Goal: Task Accomplishment & Management: Complete application form

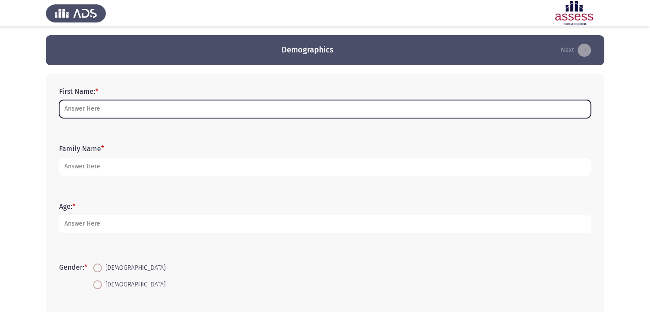
click at [344, 113] on input "First Name: *" at bounding box center [325, 109] width 532 height 18
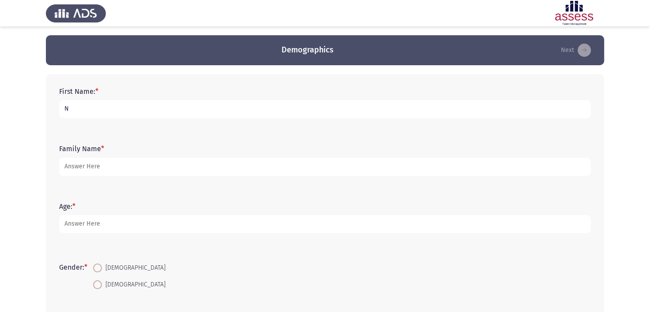
type input "[PERSON_NAME]"
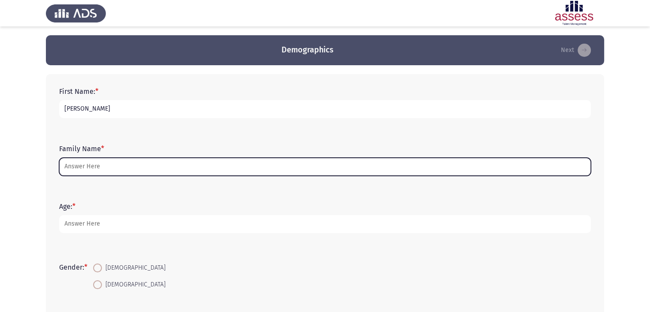
type input "N"
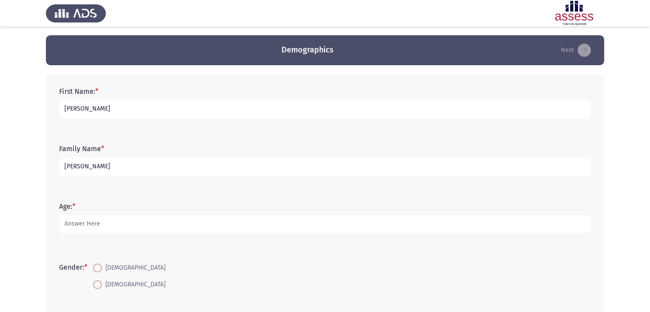
type input "[PERSON_NAME]"
drag, startPoint x: 320, startPoint y: 208, endPoint x: 318, endPoint y: 222, distance: 14.2
click at [318, 222] on form "Age: *" at bounding box center [325, 217] width 532 height 31
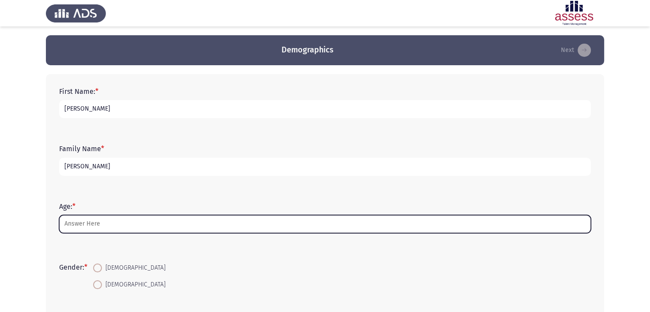
click at [318, 222] on input "Age: *" at bounding box center [325, 224] width 532 height 18
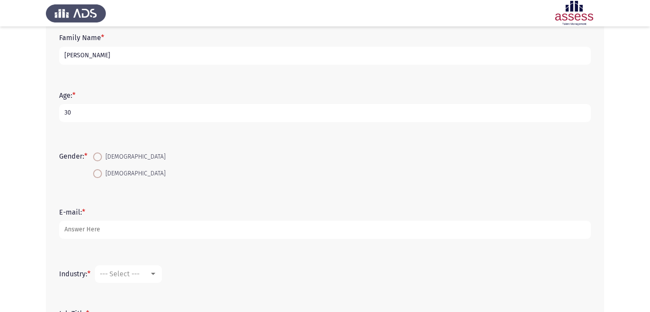
scroll to position [116, 0]
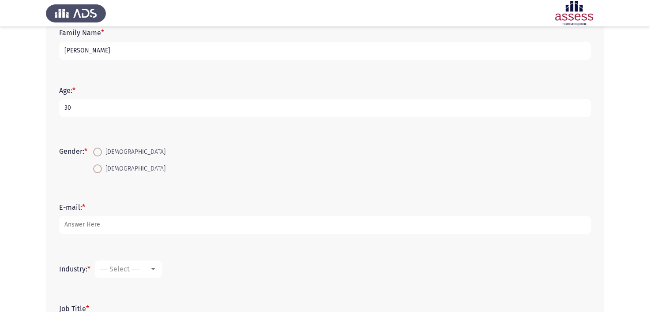
type input "30"
click at [115, 166] on span "[DEMOGRAPHIC_DATA]" at bounding box center [134, 169] width 64 height 11
click at [102, 166] on input "[DEMOGRAPHIC_DATA]" at bounding box center [97, 169] width 9 height 9
radio input "true"
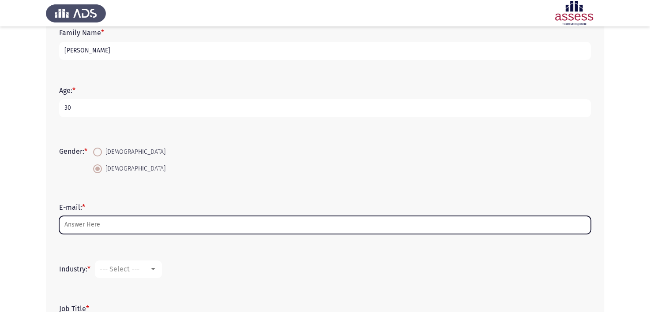
click at [108, 221] on input "E-mail: *" at bounding box center [325, 225] width 532 height 18
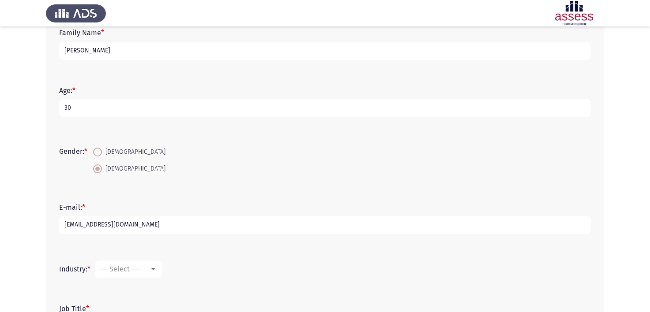
type input "[EMAIL_ADDRESS][DOMAIN_NAME]"
click at [131, 268] on span "--- Select ---" at bounding box center [120, 269] width 40 height 8
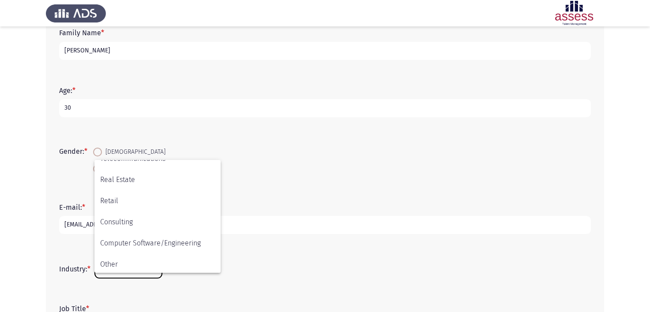
scroll to position [289, 0]
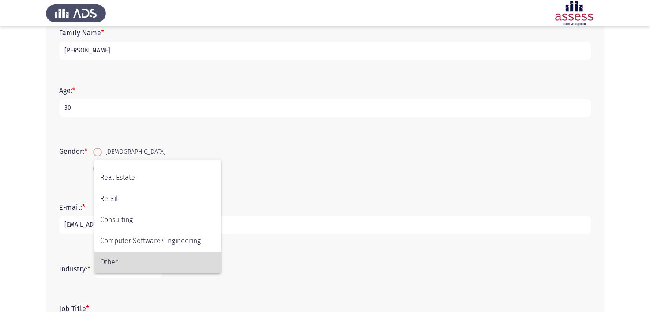
click at [155, 256] on span "Other" at bounding box center [157, 262] width 115 height 21
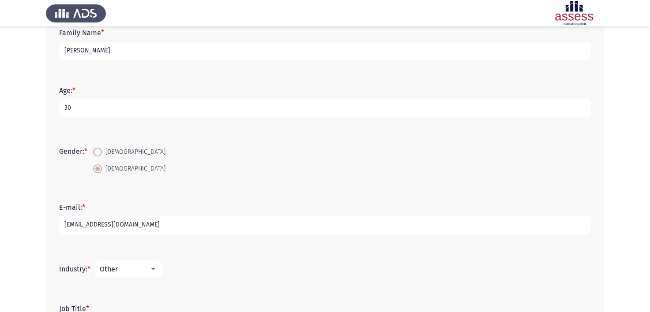
scroll to position [196, 0]
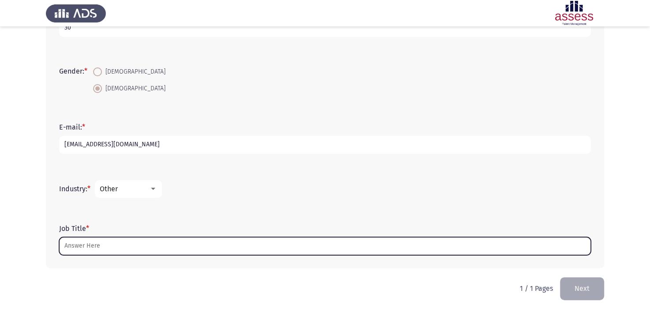
click at [152, 243] on input "Job Title *" at bounding box center [325, 246] width 532 height 18
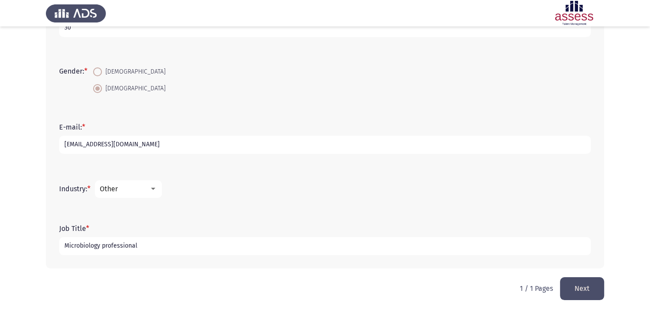
type input "Microbiology professional"
click at [581, 294] on button "Next" at bounding box center [582, 288] width 44 height 22
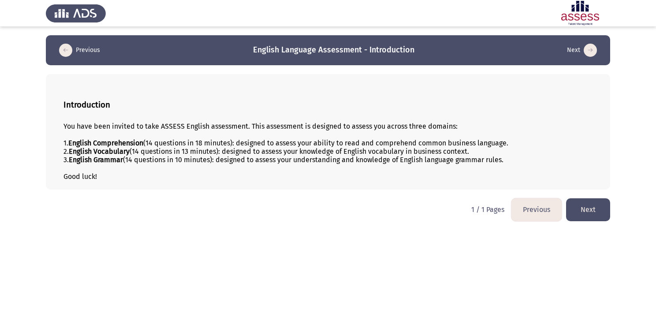
click at [600, 206] on button "Next" at bounding box center [588, 210] width 44 height 22
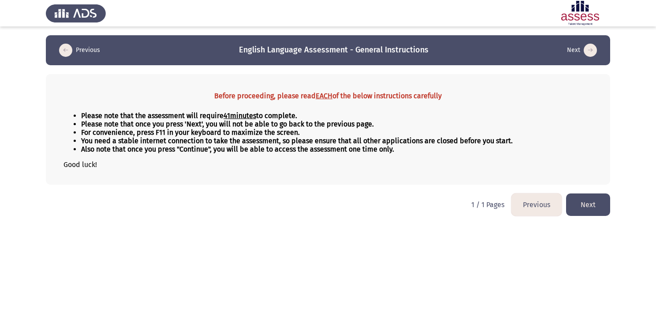
click at [601, 206] on button "Next" at bounding box center [588, 205] width 44 height 22
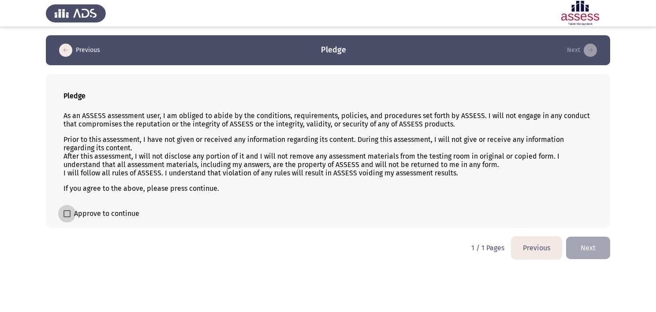
click at [84, 212] on span "Approve to continue" at bounding box center [106, 214] width 65 height 11
click at [67, 217] on input "Approve to continue" at bounding box center [67, 217] width 0 height 0
checkbox input "true"
click at [579, 256] on button "Next" at bounding box center [588, 248] width 44 height 22
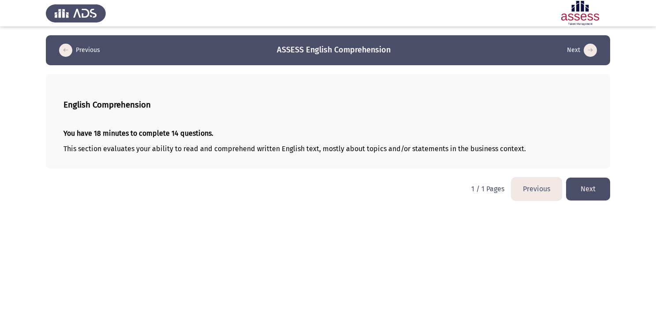
click at [586, 193] on button "Next" at bounding box center [588, 189] width 44 height 22
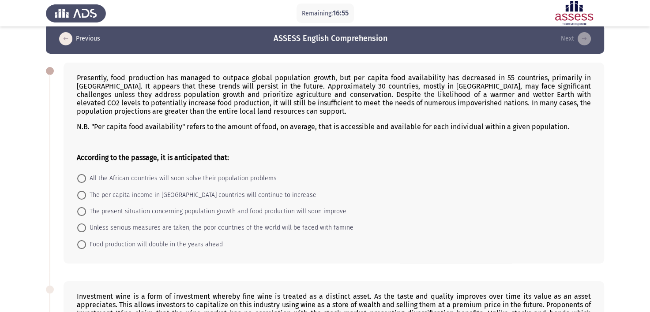
scroll to position [11, 0]
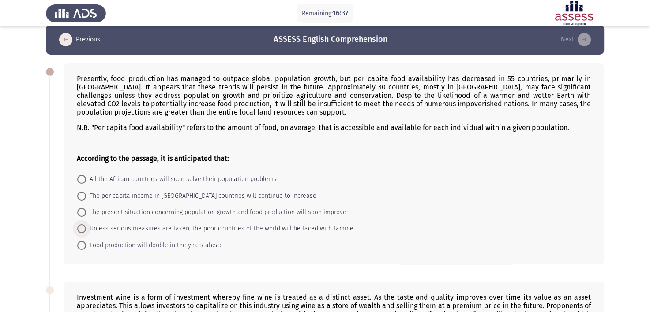
click at [113, 230] on span "Unless serious measures are taken, the poor countries of the world will be face…" at bounding box center [219, 229] width 267 height 11
click at [86, 230] on input "Unless serious measures are taken, the poor countries of the world will be face…" at bounding box center [81, 229] width 9 height 9
radio input "true"
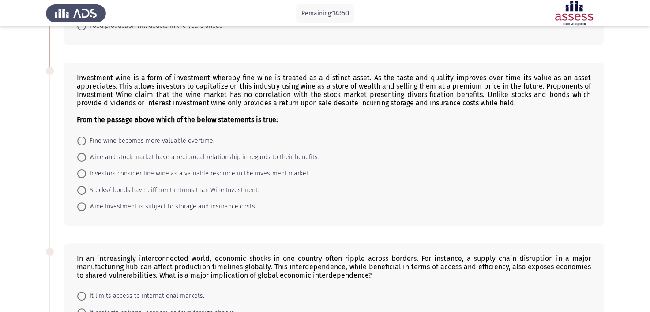
scroll to position [231, 0]
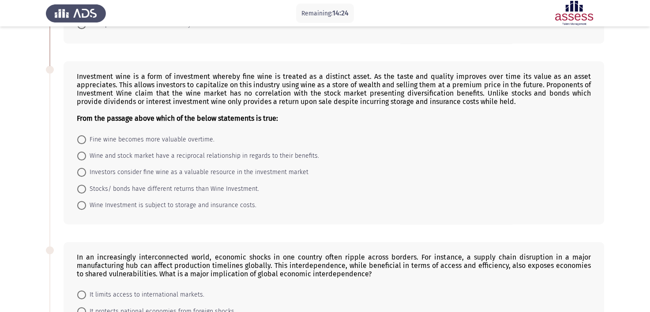
click at [171, 192] on span "Stocks/ bonds have different returns than Wine Investment." at bounding box center [172, 189] width 173 height 11
click at [86, 192] on input "Stocks/ bonds have different returns than Wine Investment." at bounding box center [81, 189] width 9 height 9
radio input "true"
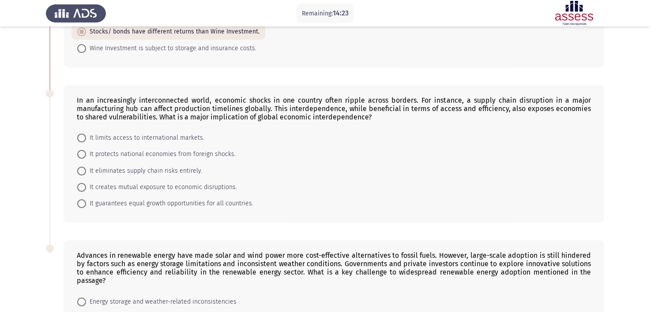
scroll to position [388, 0]
click at [162, 192] on span "It creates mutual exposure to economic disruptions." at bounding box center [161, 187] width 151 height 11
click at [86, 191] on input "It creates mutual exposure to economic disruptions." at bounding box center [81, 187] width 9 height 9
radio input "true"
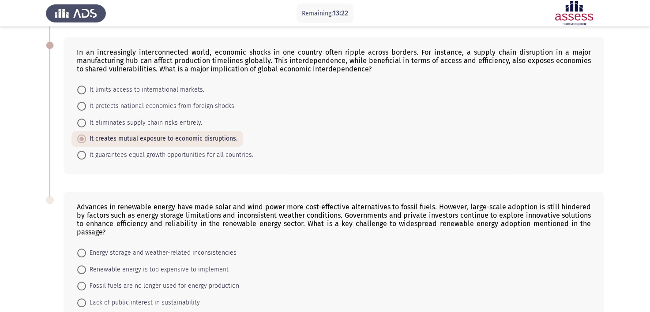
scroll to position [506, 0]
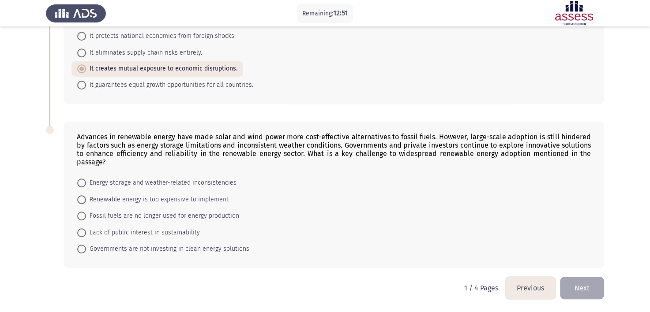
drag, startPoint x: 395, startPoint y: 217, endPoint x: 399, endPoint y: 186, distance: 30.6
click at [399, 186] on form "Energy storage and weather-related inconsistencies Renewable energy is too expe…" at bounding box center [334, 216] width 514 height 82
click at [214, 185] on span "Energy storage and weather-related inconsistencies" at bounding box center [161, 183] width 150 height 11
click at [86, 185] on input "Energy storage and weather-related inconsistencies" at bounding box center [81, 183] width 9 height 9
radio input "true"
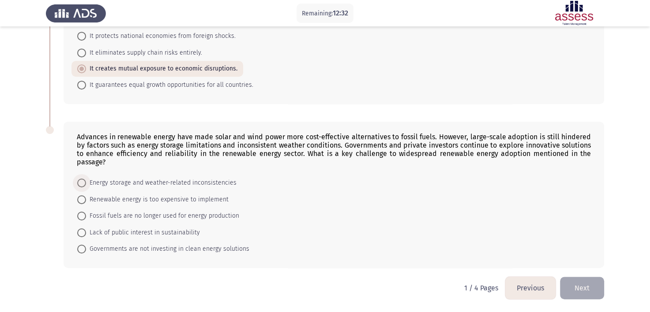
scroll to position [506, 0]
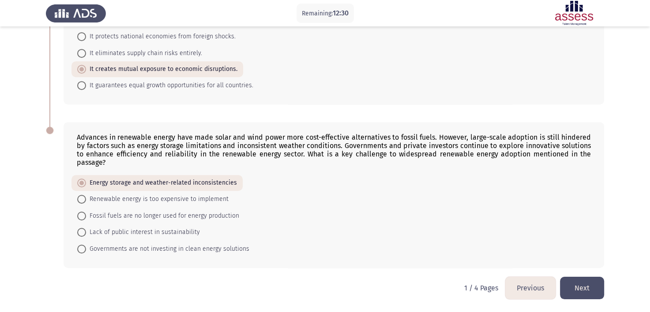
click at [573, 288] on button "Next" at bounding box center [582, 288] width 44 height 22
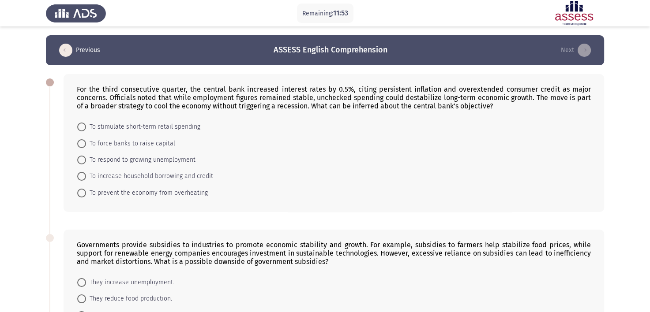
scroll to position [3, 0]
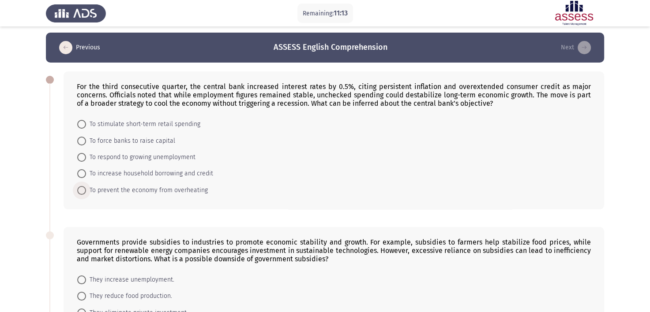
click at [184, 191] on span "To prevent the economy from overheating" at bounding box center [147, 190] width 122 height 11
click at [86, 191] on input "To prevent the economy from overheating" at bounding box center [81, 190] width 9 height 9
radio input "true"
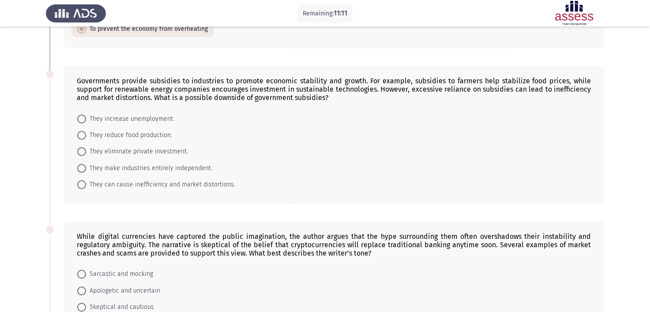
scroll to position [165, 0]
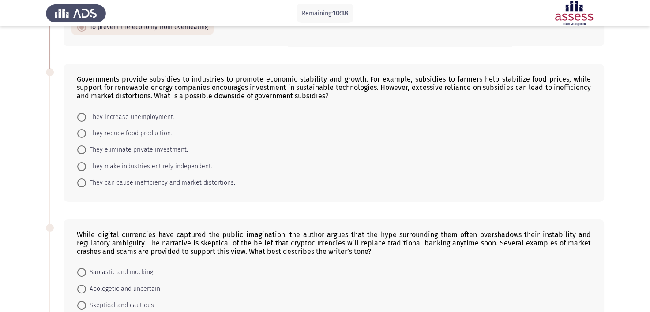
click at [135, 136] on span "They reduce food production." at bounding box center [129, 133] width 86 height 11
click at [86, 136] on input "They reduce food production." at bounding box center [81, 133] width 9 height 9
radio input "true"
click at [127, 181] on span "They can cause inefficiency and market distortions." at bounding box center [160, 182] width 149 height 11
click at [86, 181] on input "They can cause inefficiency and market distortions." at bounding box center [81, 182] width 9 height 9
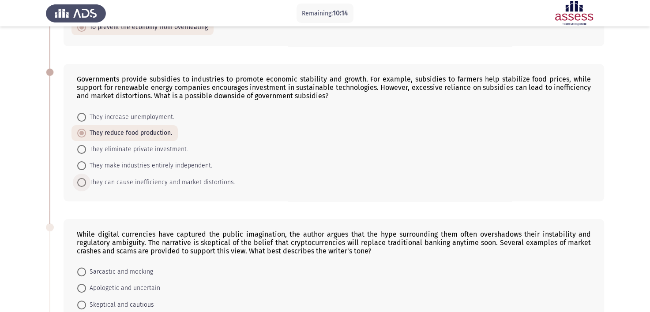
radio input "true"
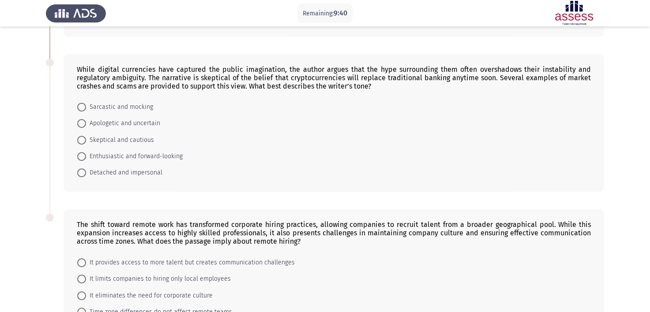
scroll to position [328, 0]
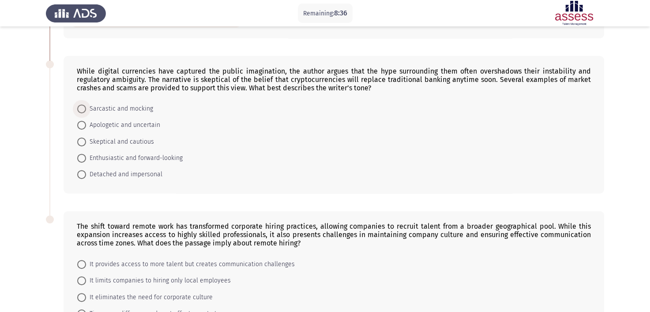
click at [138, 111] on span "Sarcastic and mocking" at bounding box center [119, 109] width 67 height 11
click at [86, 111] on input "Sarcastic and mocking" at bounding box center [81, 109] width 9 height 9
radio input "true"
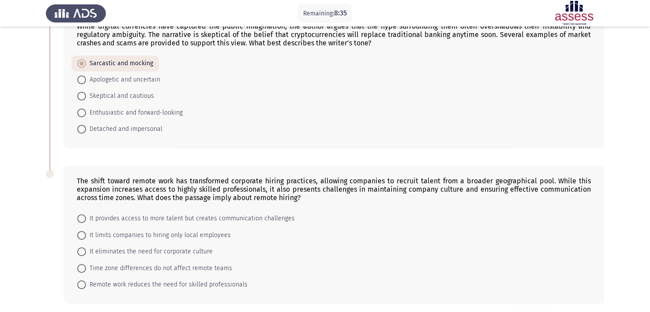
scroll to position [409, 0]
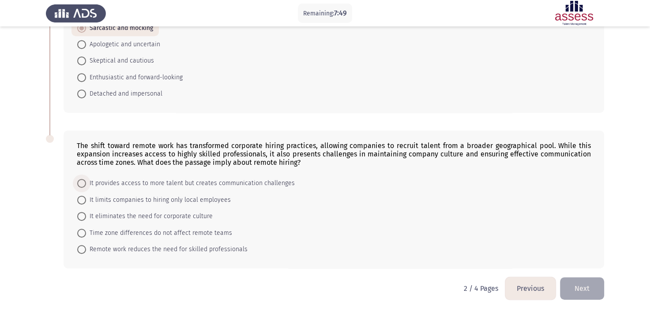
click at [176, 187] on span "It provides access to more talent but creates communication challenges" at bounding box center [190, 183] width 209 height 11
click at [86, 187] on input "It provides access to more talent but creates communication challenges" at bounding box center [81, 183] width 9 height 9
radio input "true"
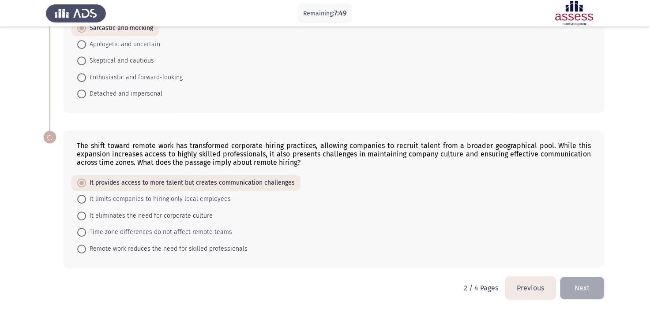
scroll to position [408, 0]
click at [593, 280] on button "Next" at bounding box center [582, 288] width 44 height 22
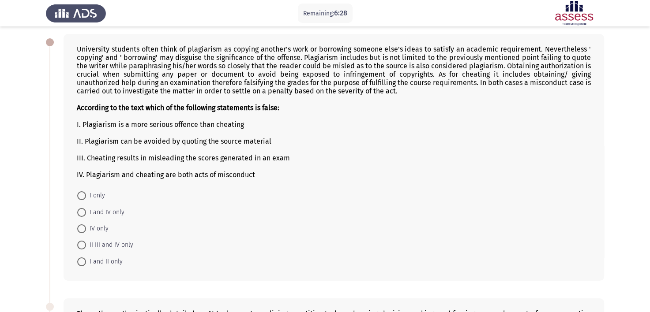
scroll to position [41, 0]
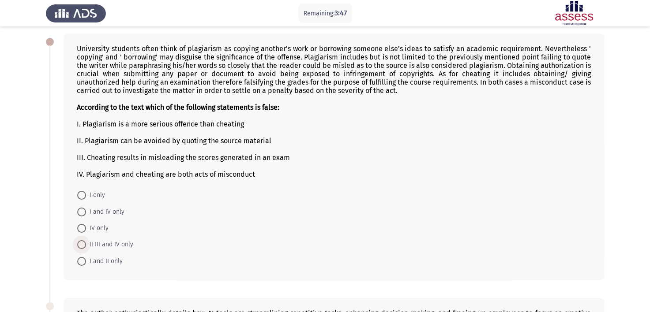
click at [83, 249] on span at bounding box center [81, 244] width 9 height 9
click at [83, 249] on input "II III and IV only" at bounding box center [81, 244] width 9 height 9
radio input "true"
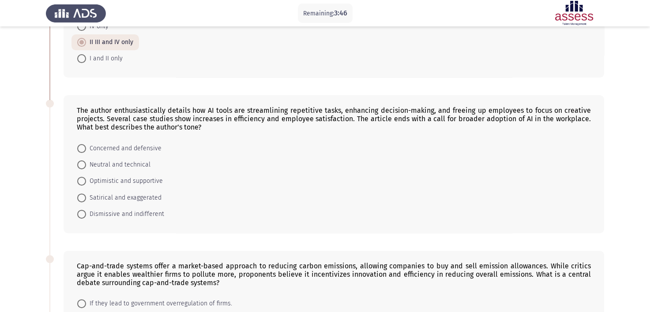
scroll to position [263, 0]
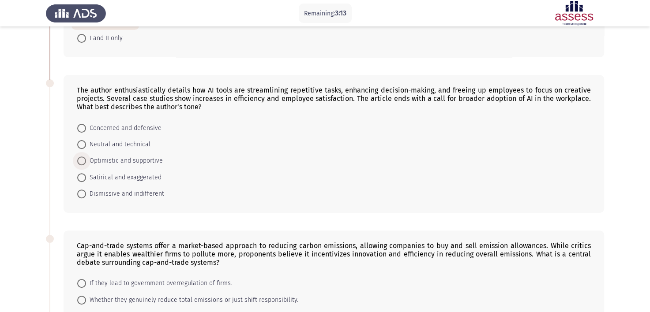
click at [156, 159] on span "Optimistic and supportive" at bounding box center [124, 161] width 77 height 11
click at [86, 159] on input "Optimistic and supportive" at bounding box center [81, 161] width 9 height 9
radio input "true"
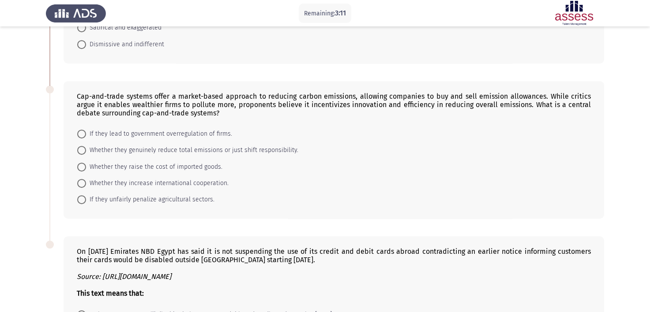
scroll to position [417, 0]
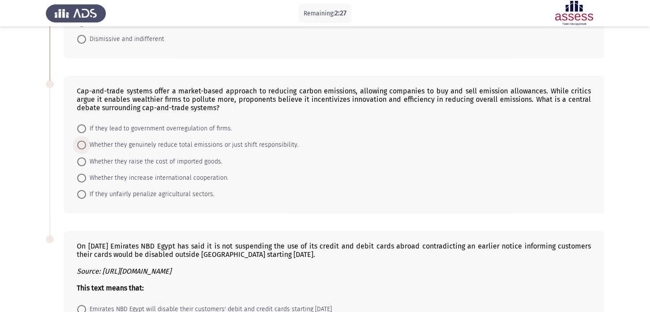
click at [142, 149] on span "Whether they genuinely reduce total emissions or just shift responsibility." at bounding box center [192, 145] width 212 height 11
click at [86, 149] on input "Whether they genuinely reduce total emissions or just shift responsibility." at bounding box center [81, 145] width 9 height 9
radio input "true"
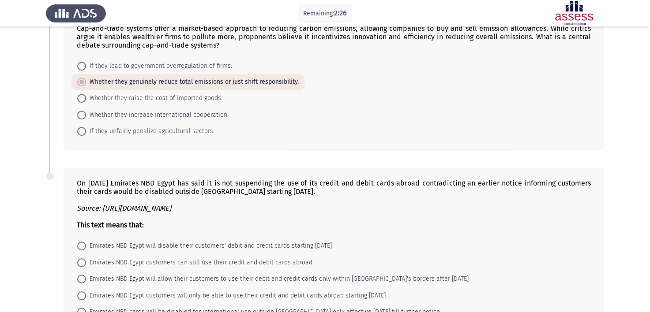
scroll to position [544, 0]
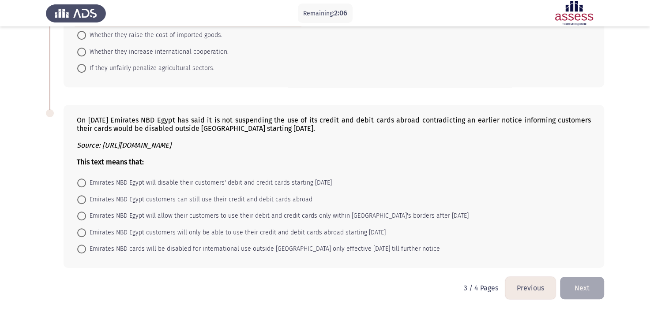
click at [142, 149] on icon "Source: [URL][DOMAIN_NAME]" at bounding box center [124, 145] width 94 height 8
click at [145, 202] on span "Emirates NBD Egypt customers can still use their credit and debit cards abroad" at bounding box center [199, 200] width 226 height 11
click at [86, 202] on input "Emirates NBD Egypt customers can still use their credit and debit cards abroad" at bounding box center [81, 199] width 9 height 9
radio input "true"
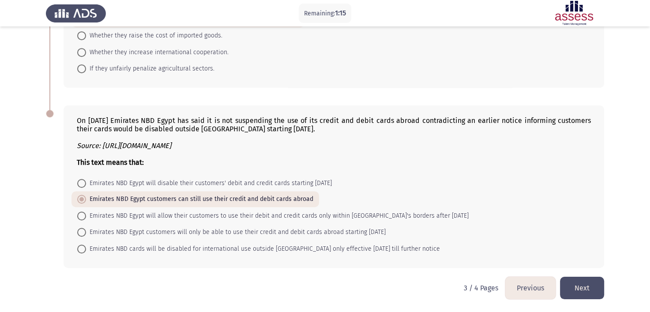
click at [587, 289] on button "Next" at bounding box center [582, 288] width 44 height 22
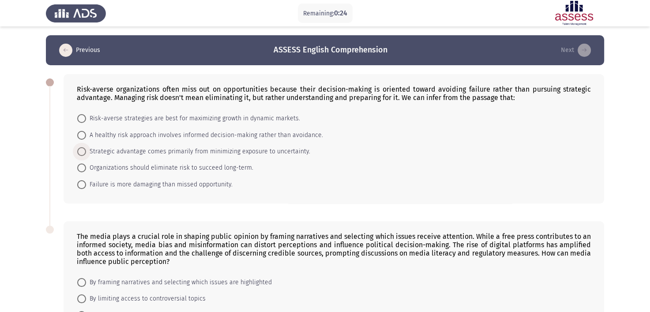
click at [227, 154] on span "Strategic advantage comes primarily from minimizing exposure to uncertainty." at bounding box center [198, 151] width 224 height 11
click at [86, 154] on input "Strategic advantage comes primarily from minimizing exposure to uncertainty." at bounding box center [81, 151] width 9 height 9
radio input "true"
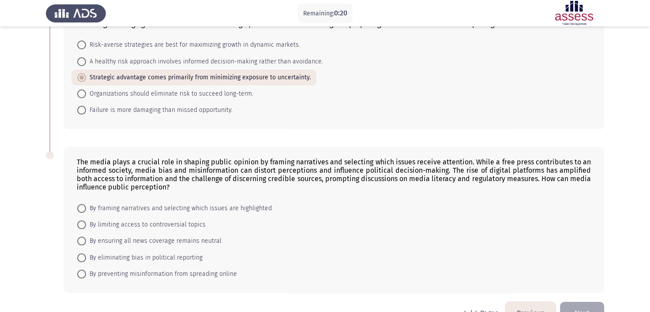
scroll to position [99, 0]
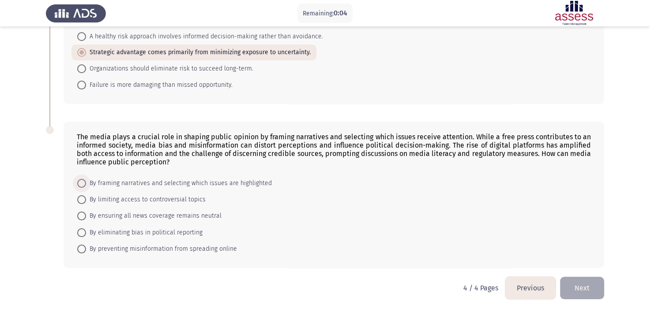
click at [196, 186] on span "By framing narratives and selecting which issues are highlighted" at bounding box center [179, 183] width 186 height 11
click at [86, 186] on input "By framing narratives and selecting which issues are highlighted" at bounding box center [81, 183] width 9 height 9
radio input "true"
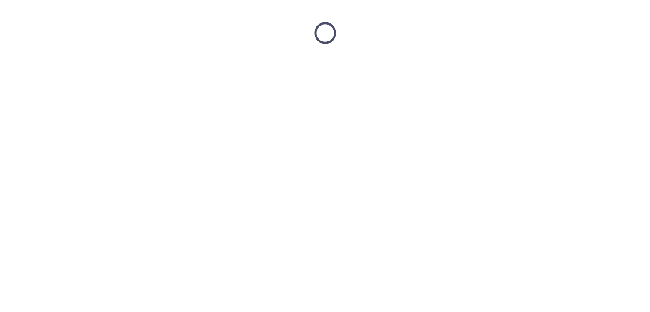
scroll to position [0, 0]
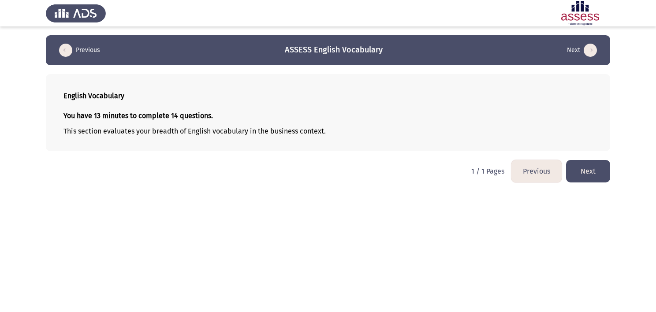
click at [574, 175] on button "Next" at bounding box center [588, 171] width 44 height 22
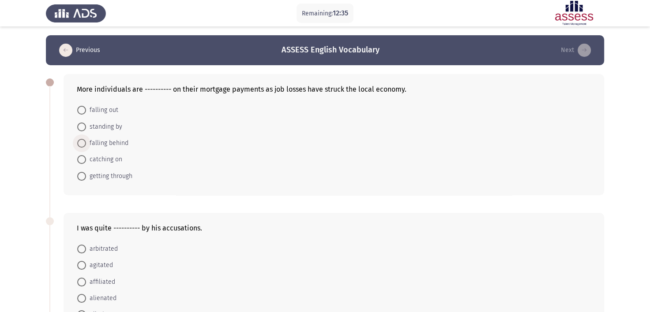
click at [116, 141] on span "falling behind" at bounding box center [107, 143] width 42 height 11
click at [86, 141] on input "falling behind" at bounding box center [81, 143] width 9 height 9
radio input "true"
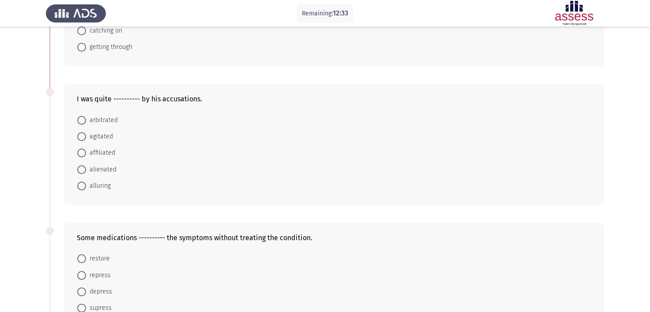
scroll to position [129, 0]
click at [103, 137] on span "agitated" at bounding box center [99, 136] width 27 height 11
click at [86, 137] on input "agitated" at bounding box center [81, 136] width 9 height 9
radio input "true"
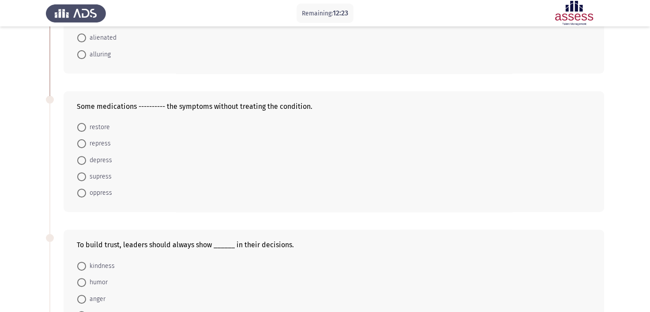
scroll to position [261, 0]
click at [104, 173] on span "supress" at bounding box center [99, 175] width 26 height 11
click at [86, 173] on input "supress" at bounding box center [81, 175] width 9 height 9
radio input "true"
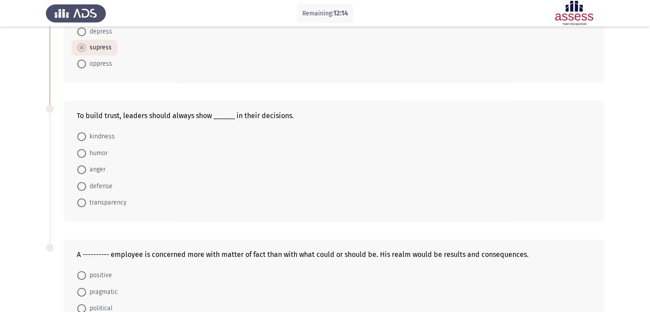
scroll to position [398, 0]
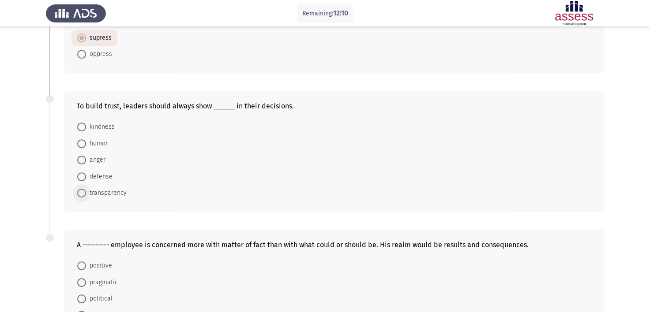
click at [103, 191] on span "transparency" at bounding box center [106, 193] width 41 height 11
click at [86, 191] on input "transparency" at bounding box center [81, 193] width 9 height 9
radio input "true"
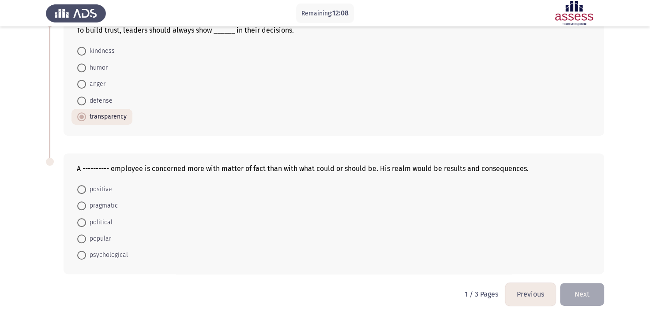
scroll to position [479, 0]
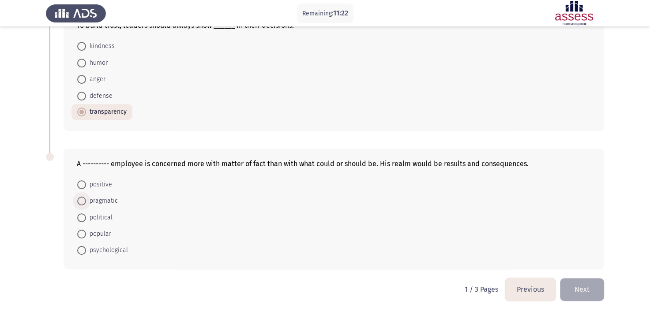
click at [111, 201] on span "pragmatic" at bounding box center [102, 201] width 32 height 11
click at [86, 201] on input "pragmatic" at bounding box center [81, 201] width 9 height 9
radio input "true"
click at [570, 288] on button "Next" at bounding box center [582, 289] width 44 height 22
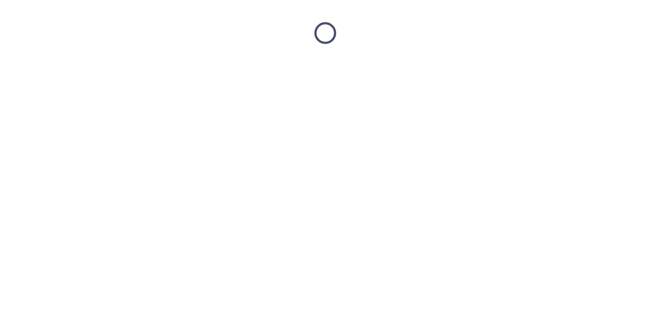
scroll to position [0, 0]
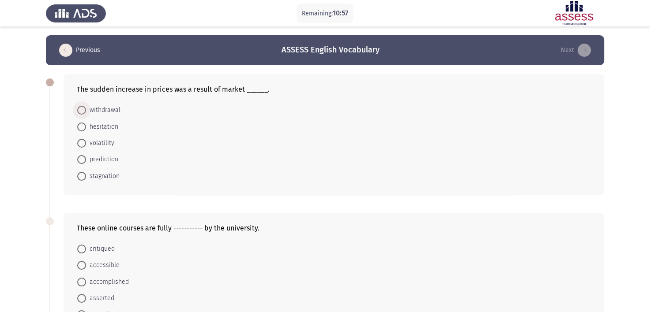
click at [109, 110] on span "withdrawal" at bounding box center [103, 110] width 34 height 11
click at [86, 110] on input "withdrawal" at bounding box center [81, 110] width 9 height 9
radio input "true"
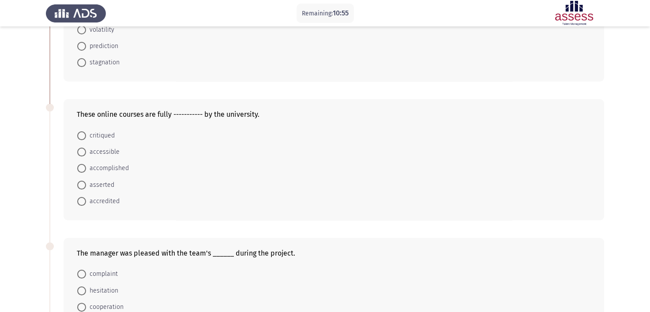
scroll to position [113, 0]
click at [102, 199] on span "accredited" at bounding box center [103, 201] width 34 height 11
click at [86, 199] on input "accredited" at bounding box center [81, 201] width 9 height 9
radio input "true"
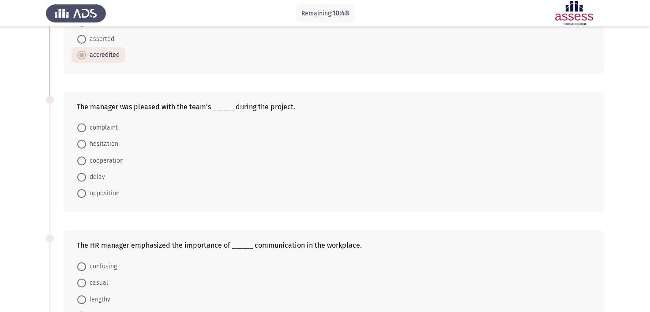
scroll to position [260, 0]
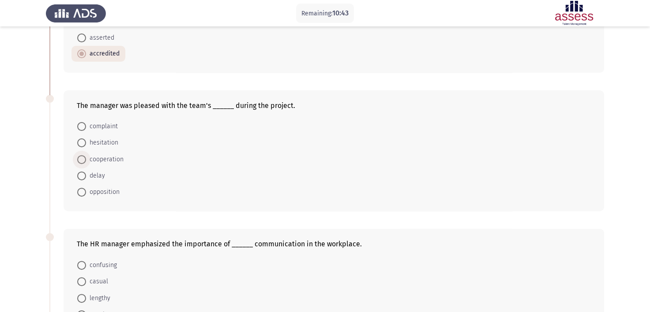
click at [116, 158] on span "cooperation" at bounding box center [104, 159] width 37 height 11
click at [86, 158] on input "cooperation" at bounding box center [81, 159] width 9 height 9
radio input "true"
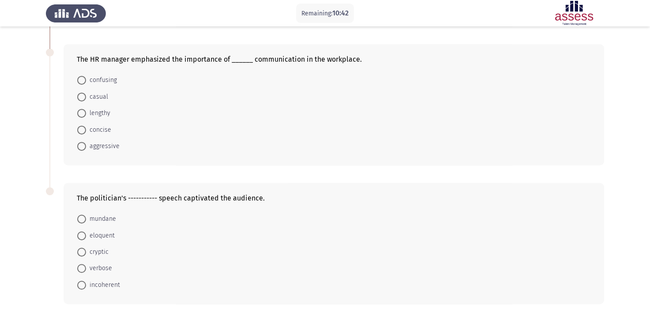
scroll to position [445, 0]
click at [98, 129] on span "concise" at bounding box center [98, 130] width 25 height 11
click at [86, 129] on input "concise" at bounding box center [81, 130] width 9 height 9
radio input "true"
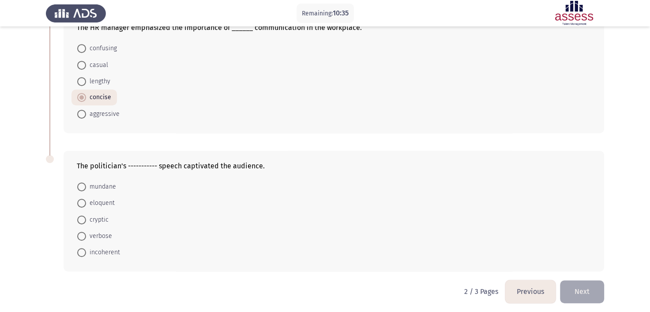
scroll to position [479, 0]
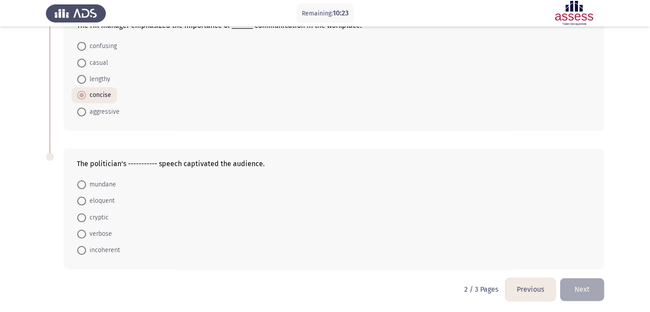
click at [111, 182] on span "mundane" at bounding box center [101, 185] width 30 height 11
click at [86, 182] on input "mundane" at bounding box center [81, 184] width 9 height 9
radio input "true"
click at [587, 281] on button "Next" at bounding box center [582, 289] width 44 height 22
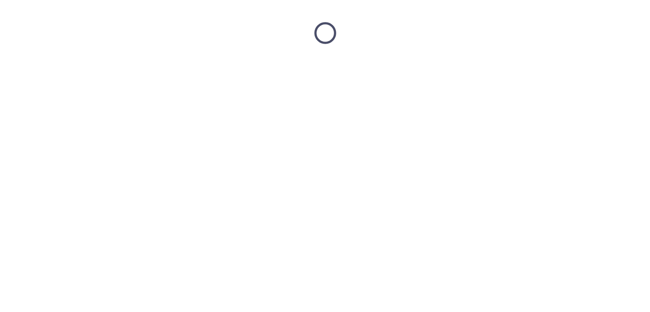
scroll to position [0, 0]
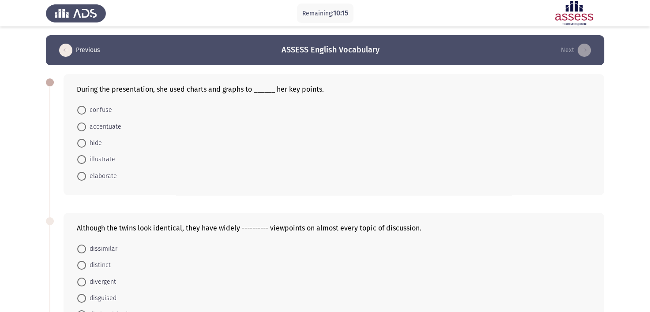
click at [108, 161] on span "illustrate" at bounding box center [100, 159] width 29 height 11
click at [86, 161] on input "illustrate" at bounding box center [81, 159] width 9 height 9
radio input "true"
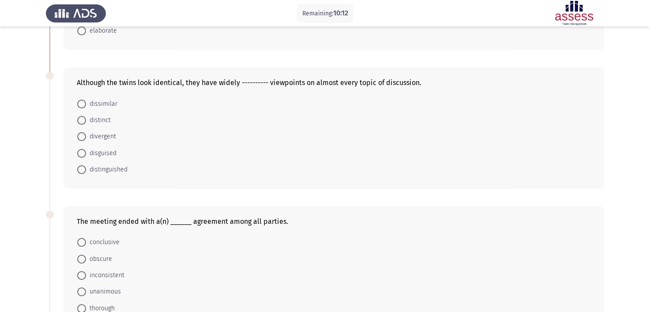
scroll to position [148, 0]
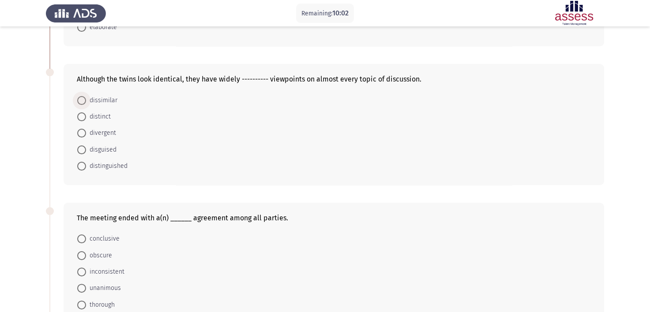
click at [104, 100] on span "dissimilar" at bounding box center [101, 100] width 31 height 11
click at [86, 100] on input "dissimilar" at bounding box center [81, 100] width 9 height 9
radio input "true"
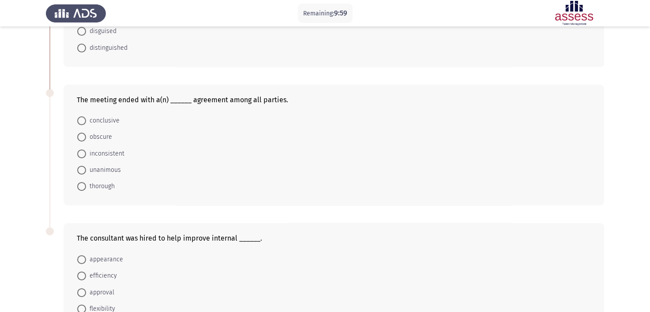
scroll to position [270, 0]
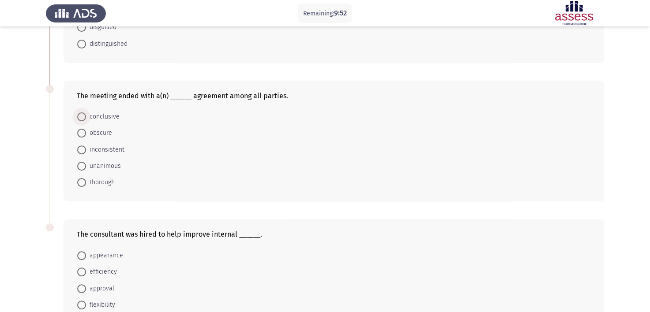
click at [109, 120] on span "conclusive" at bounding box center [103, 117] width 34 height 11
click at [86, 120] on input "conclusive" at bounding box center [81, 116] width 9 height 9
radio input "true"
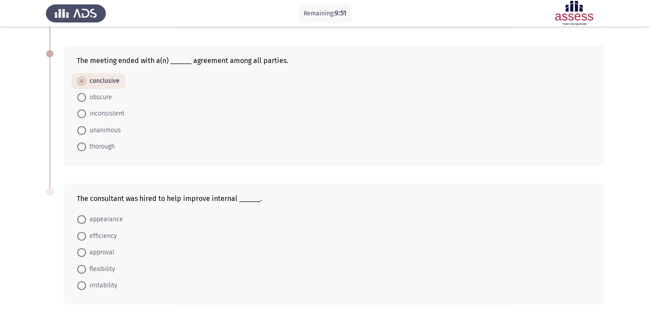
scroll to position [341, 0]
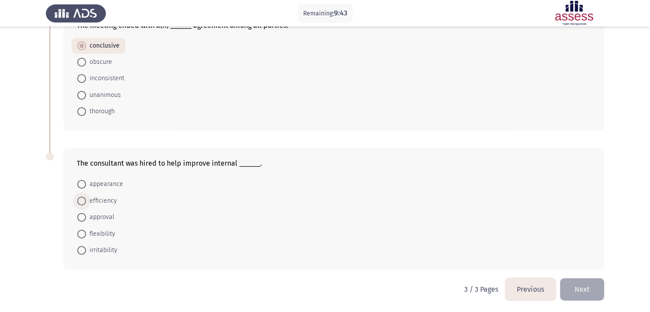
click at [113, 197] on span "efficiency" at bounding box center [101, 201] width 31 height 11
click at [86, 197] on input "efficiency" at bounding box center [81, 201] width 9 height 9
radio input "true"
click at [581, 291] on button "Next" at bounding box center [582, 289] width 44 height 22
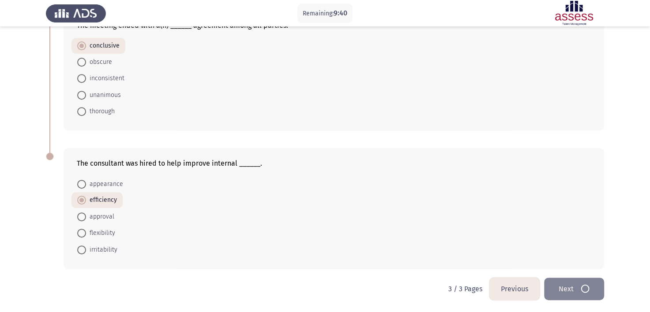
scroll to position [0, 0]
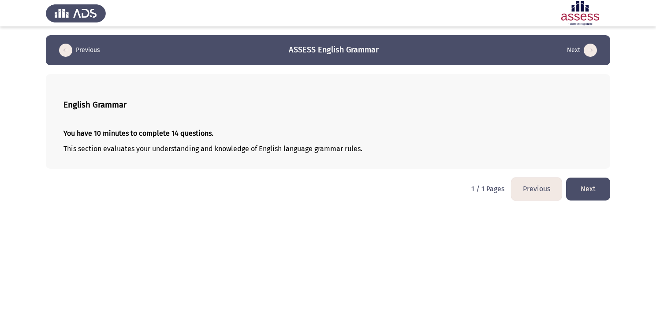
click at [572, 192] on button "Next" at bounding box center [588, 189] width 44 height 22
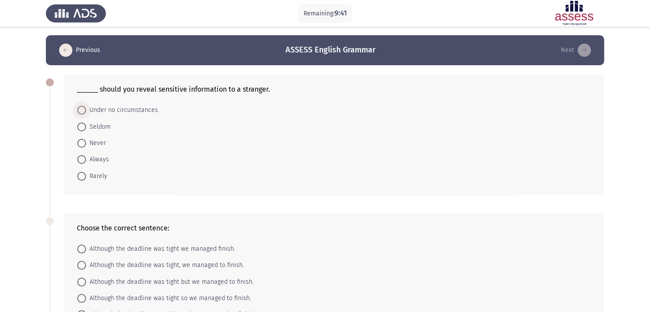
click at [118, 112] on span "Under no circumstances" at bounding box center [122, 110] width 72 height 11
click at [86, 112] on input "Under no circumstances" at bounding box center [81, 110] width 9 height 9
radio input "true"
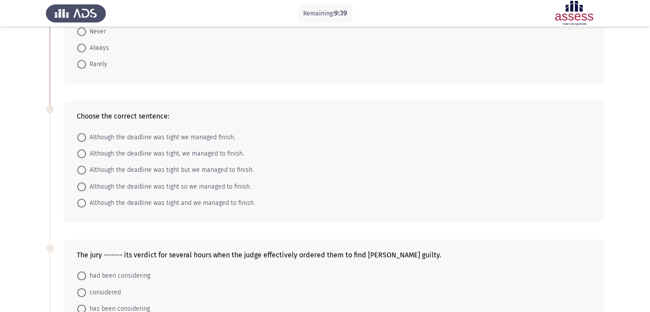
scroll to position [111, 0]
click at [168, 154] on span "Although the deadline was tight, we managed to finish." at bounding box center [165, 154] width 158 height 11
click at [86, 154] on input "Although the deadline was tight, we managed to finish." at bounding box center [81, 154] width 9 height 9
radio input "true"
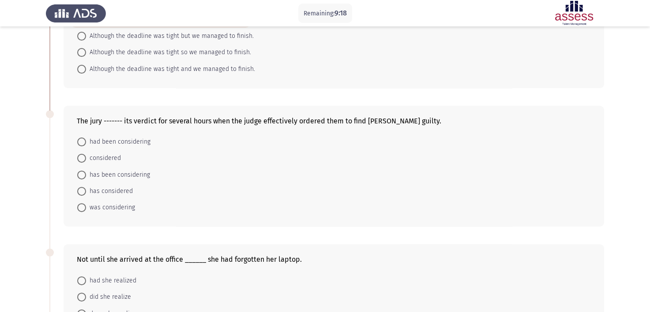
scroll to position [245, 0]
click at [121, 142] on span "had been considering" at bounding box center [118, 141] width 64 height 11
click at [86, 142] on input "had been considering" at bounding box center [81, 141] width 9 height 9
radio input "true"
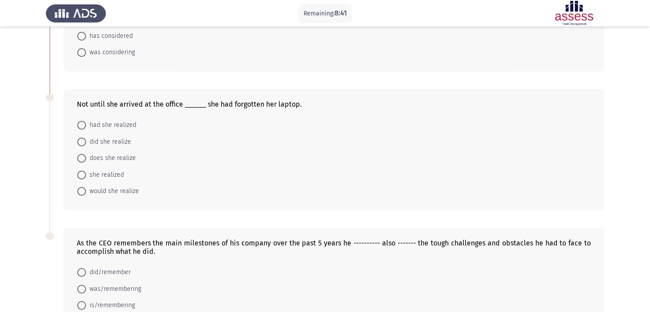
scroll to position [400, 0]
click at [119, 141] on span "did she realize" at bounding box center [108, 141] width 45 height 11
click at [86, 141] on input "did she realize" at bounding box center [81, 141] width 9 height 9
radio input "true"
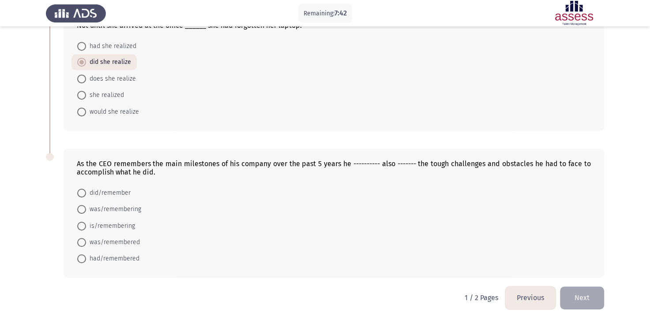
scroll to position [482, 0]
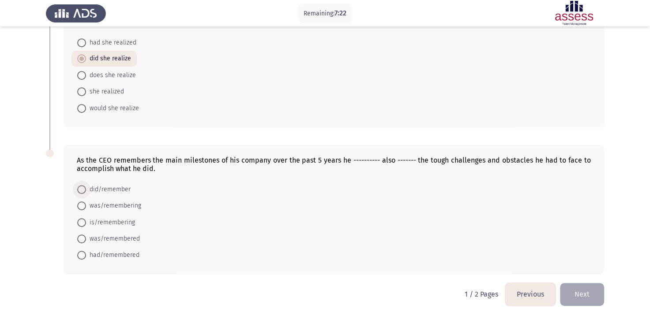
click at [119, 190] on span "did/remember" at bounding box center [108, 189] width 45 height 11
click at [86, 190] on input "did/remember" at bounding box center [81, 189] width 9 height 9
radio input "true"
click at [575, 296] on button "Next" at bounding box center [582, 294] width 44 height 22
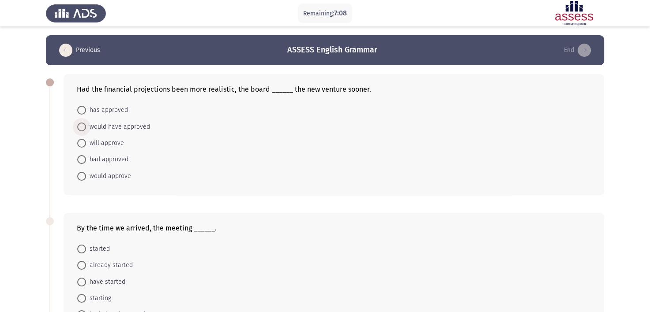
click at [142, 127] on span "would have approved" at bounding box center [118, 127] width 64 height 11
click at [86, 127] on input "would have approved" at bounding box center [81, 127] width 9 height 9
radio input "true"
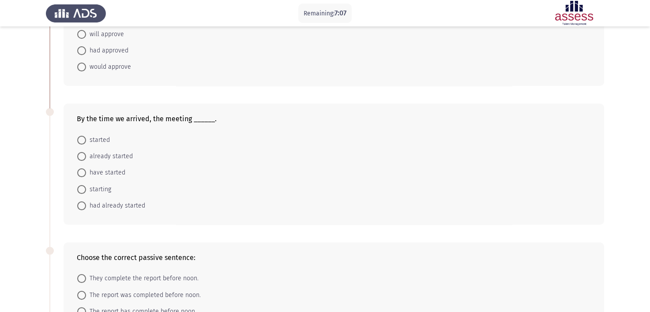
scroll to position [109, 0]
click at [124, 201] on span "had already started" at bounding box center [115, 205] width 59 height 11
click at [86, 201] on input "had already started" at bounding box center [81, 205] width 9 height 9
radio input "true"
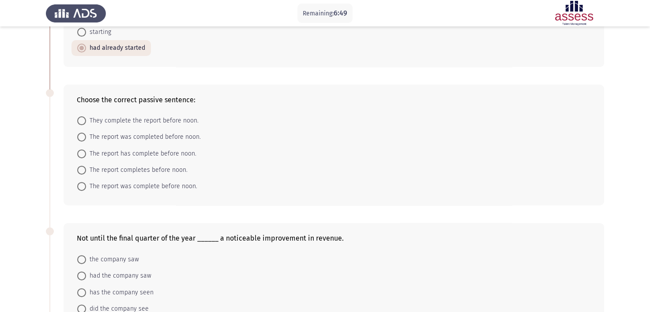
scroll to position [268, 0]
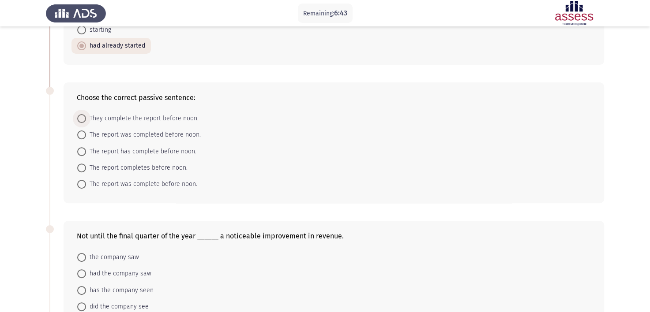
click at [182, 118] on span "They complete the report before noon." at bounding box center [142, 118] width 112 height 11
click at [86, 118] on input "They complete the report before noon." at bounding box center [81, 118] width 9 height 9
radio input "true"
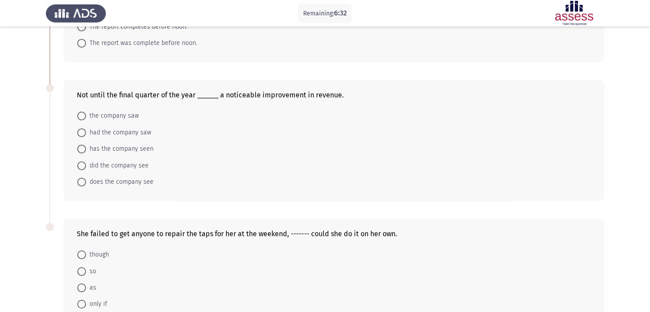
scroll to position [409, 0]
click at [145, 149] on span "has the company seen" at bounding box center [119, 148] width 67 height 11
click at [86, 149] on input "has the company seen" at bounding box center [81, 148] width 9 height 9
radio input "true"
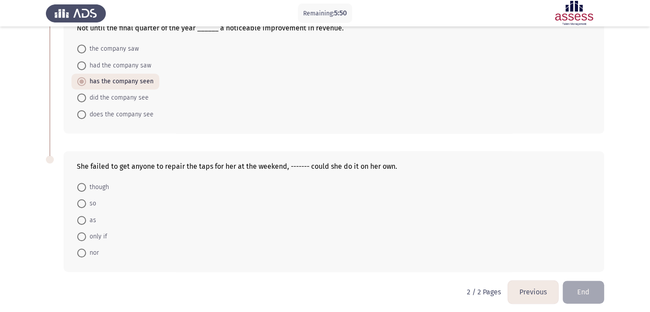
scroll to position [479, 0]
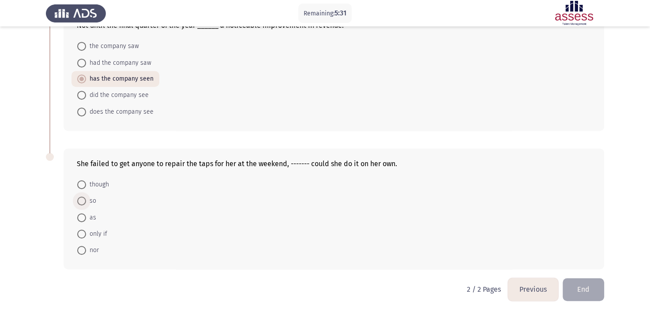
click at [86, 201] on span "so" at bounding box center [91, 201] width 10 height 11
click at [86, 201] on input "so" at bounding box center [81, 201] width 9 height 9
radio input "true"
click at [92, 246] on span "nor" at bounding box center [92, 250] width 13 height 11
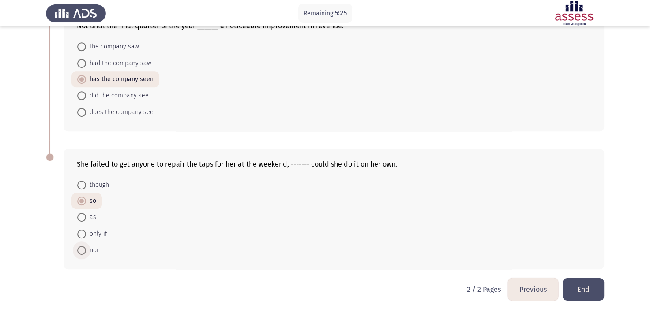
click at [86, 246] on input "nor" at bounding box center [81, 250] width 9 height 9
radio input "true"
click at [585, 292] on button "End" at bounding box center [582, 289] width 41 height 22
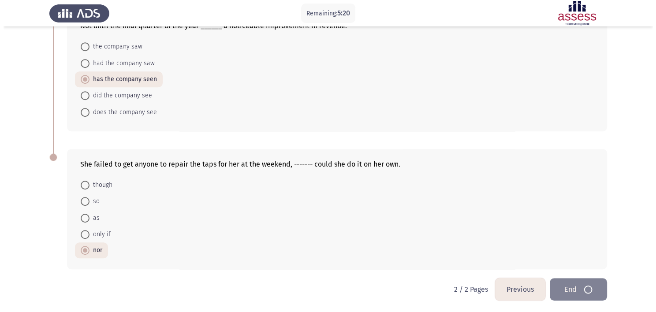
scroll to position [0, 0]
